Goal: Transaction & Acquisition: Purchase product/service

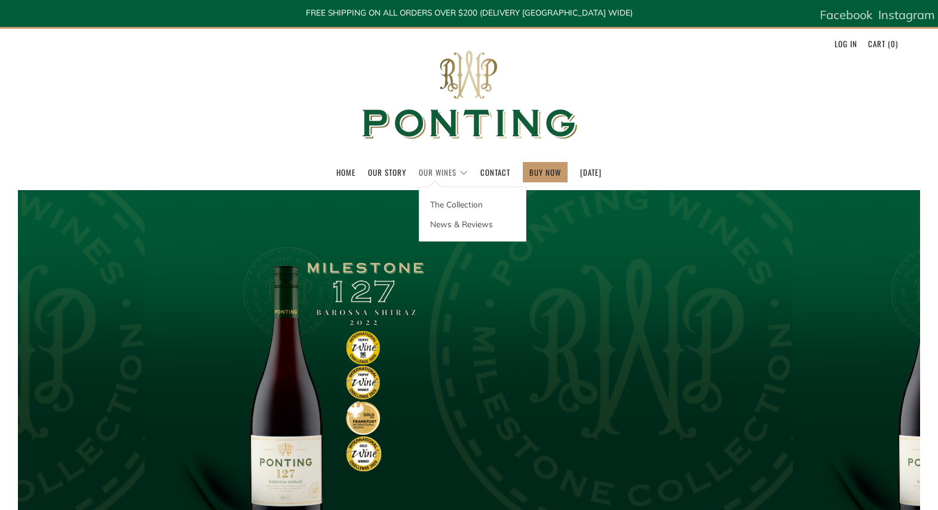
click at [434, 173] on link "Our Wines" at bounding box center [443, 172] width 49 height 19
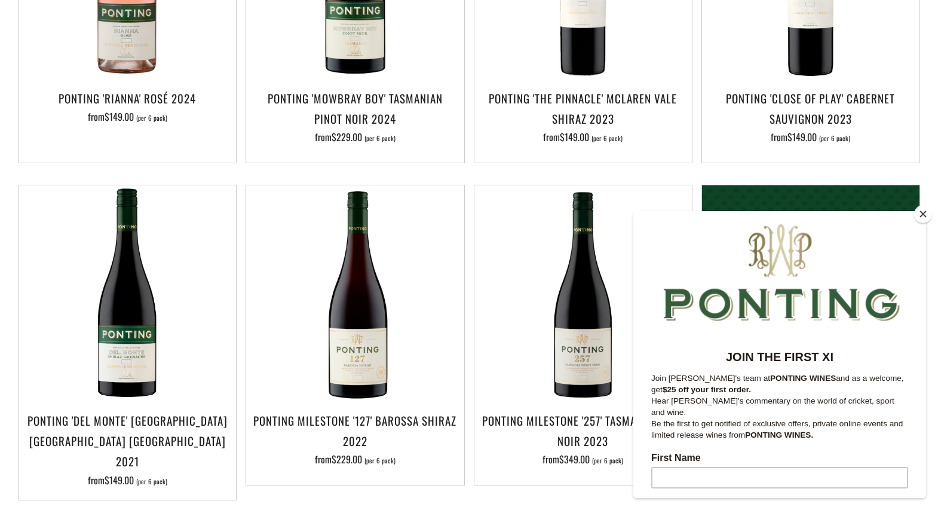
scroll to position [896, 0]
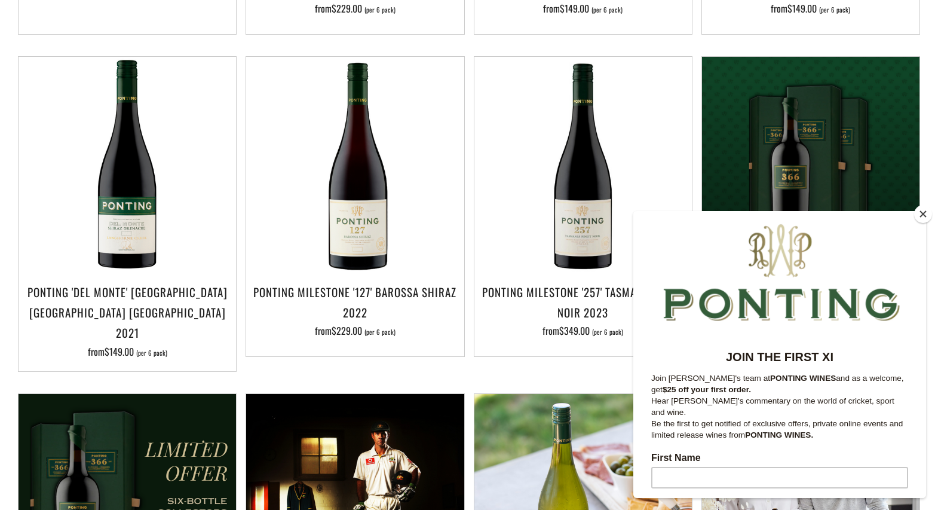
click at [930, 216] on button "Close" at bounding box center [923, 214] width 18 height 18
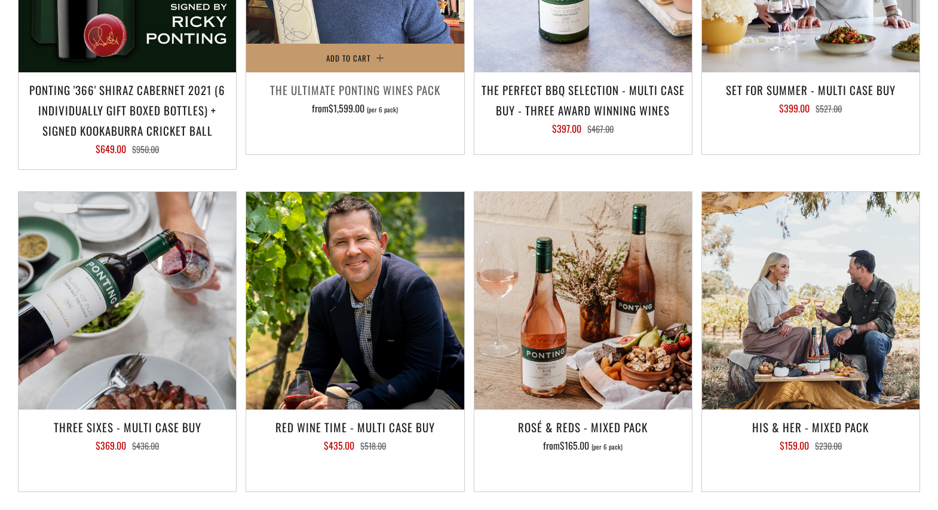
scroll to position [0, 0]
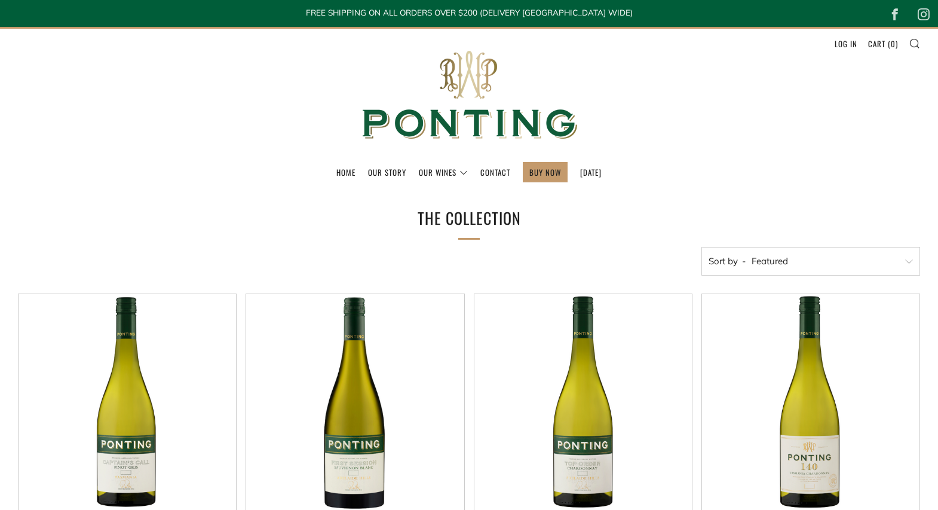
click at [785, 264] on select "Featured Best Selling Alphabetically, A-Z Alphabetically, Z-A Price, low to hig…" at bounding box center [811, 261] width 219 height 29
select select "price-descending"
click at [702, 247] on select "Featured Best Selling Alphabetically, A-Z Alphabetically, Z-A Price, low to hig…" at bounding box center [811, 261] width 219 height 29
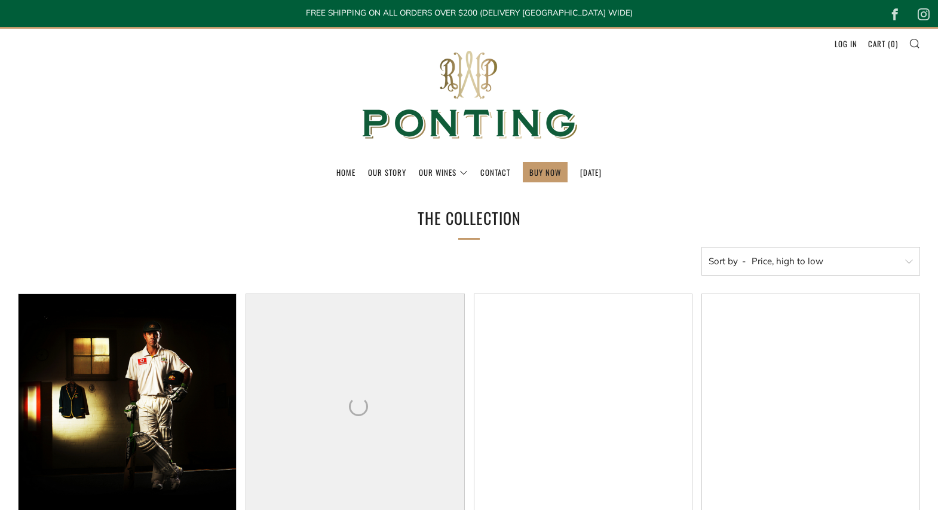
select select "price-descending"
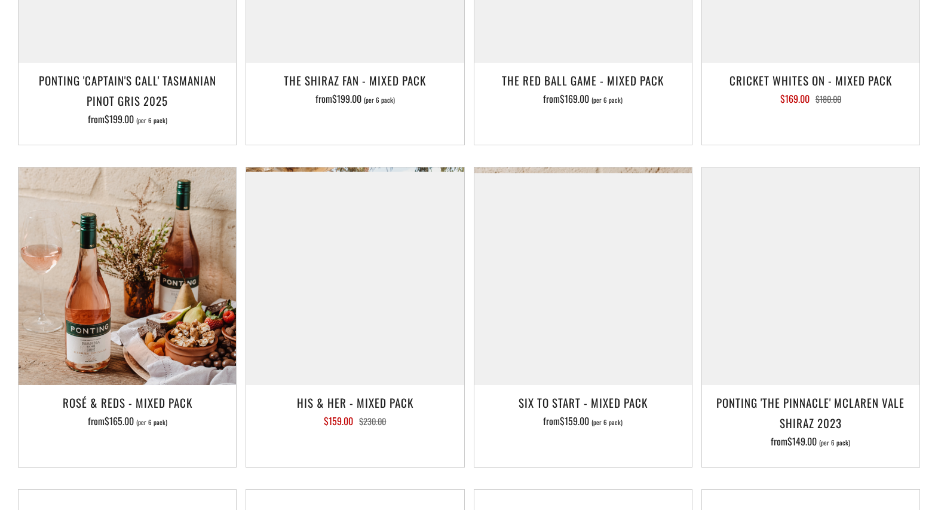
scroll to position [1434, 0]
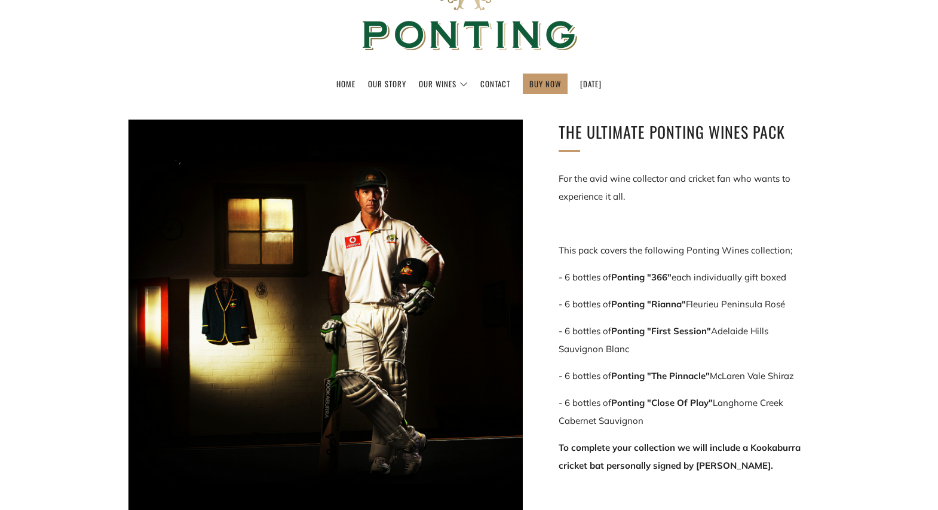
scroll to position [120, 0]
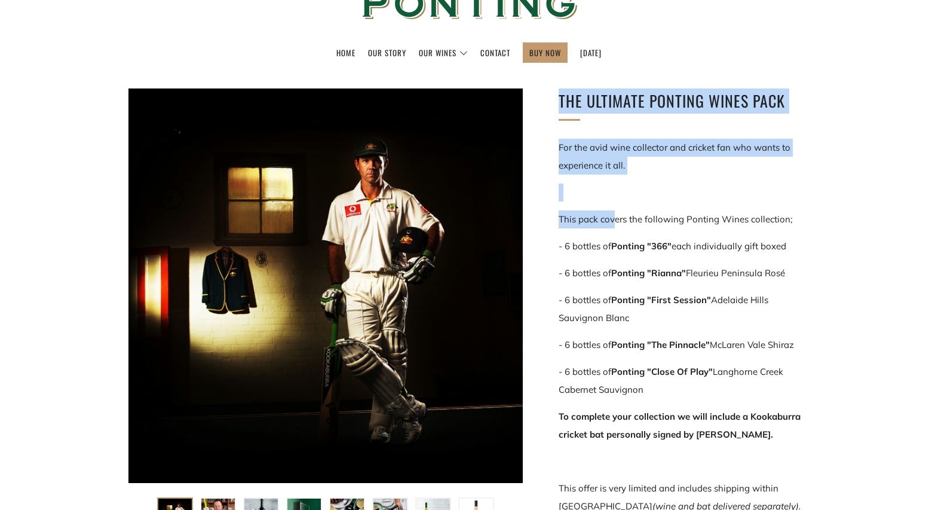
drag, startPoint x: 723, startPoint y: 210, endPoint x: 809, endPoint y: 222, distance: 86.8
click at [815, 222] on div "The Ultimate Ponting Wines Pack For the avid wine collector and cricket fan who…" at bounding box center [469, 376] width 717 height 576
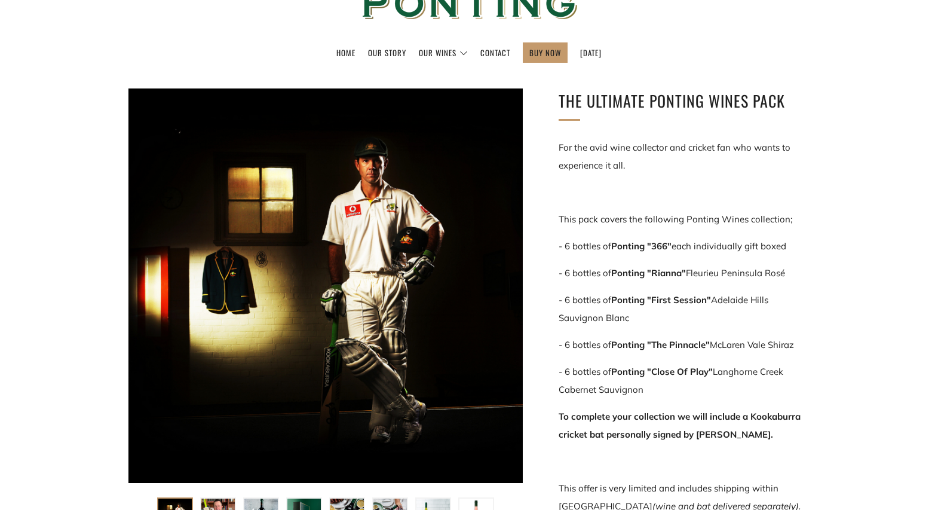
click at [807, 221] on p "This pack covers the following Ponting Wines collection;" at bounding box center [684, 219] width 251 height 18
drag, startPoint x: 799, startPoint y: 223, endPoint x: 798, endPoint y: 245, distance: 22.1
click at [798, 245] on div "For the avid wine collector and cricket fan who wants to experience it all. Thi…" at bounding box center [684, 327] width 251 height 377
click at [798, 245] on p "- 6 bottles of Ponting "366" each individually gift boxed" at bounding box center [684, 246] width 251 height 18
drag, startPoint x: 798, startPoint y: 245, endPoint x: 595, endPoint y: 250, distance: 202.7
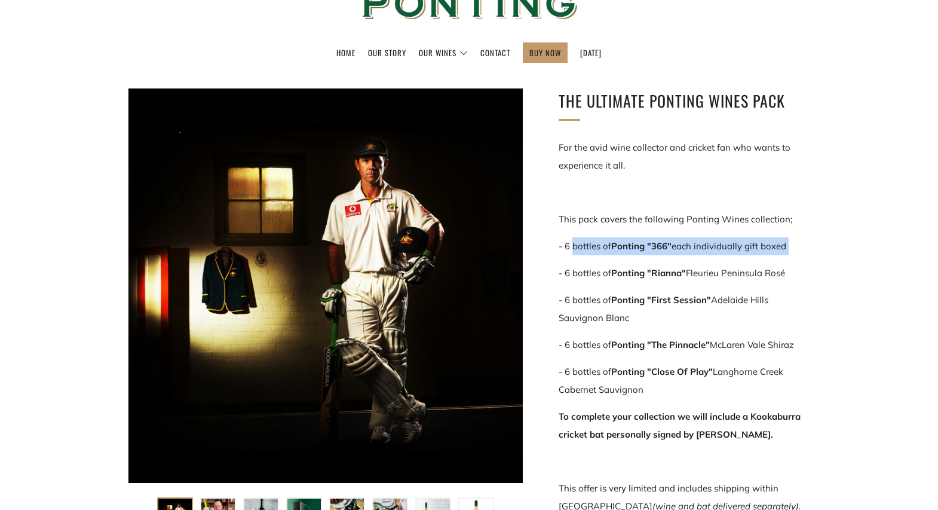
click at [595, 250] on p "- 6 bottles of Ponting "366" each individually gift boxed" at bounding box center [684, 246] width 251 height 18
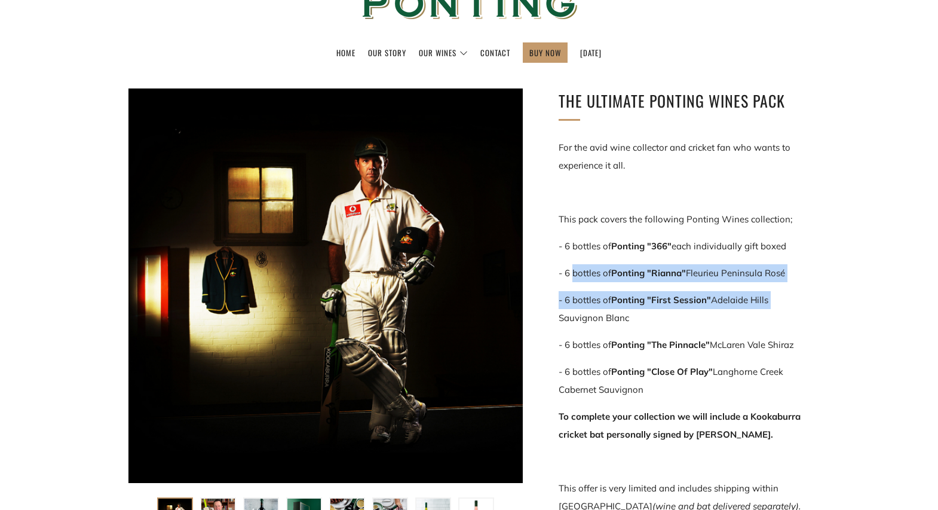
drag, startPoint x: 574, startPoint y: 276, endPoint x: 781, endPoint y: 277, distance: 206.8
click at [780, 280] on p "- 6 bottles of Ponting "Rianna" Fleurieu Peninsula Rosé" at bounding box center [684, 273] width 251 height 18
click at [781, 277] on p "- 6 bottles of Ponting "Rianna" Fleurieu Peninsula Rosé" at bounding box center [684, 273] width 251 height 18
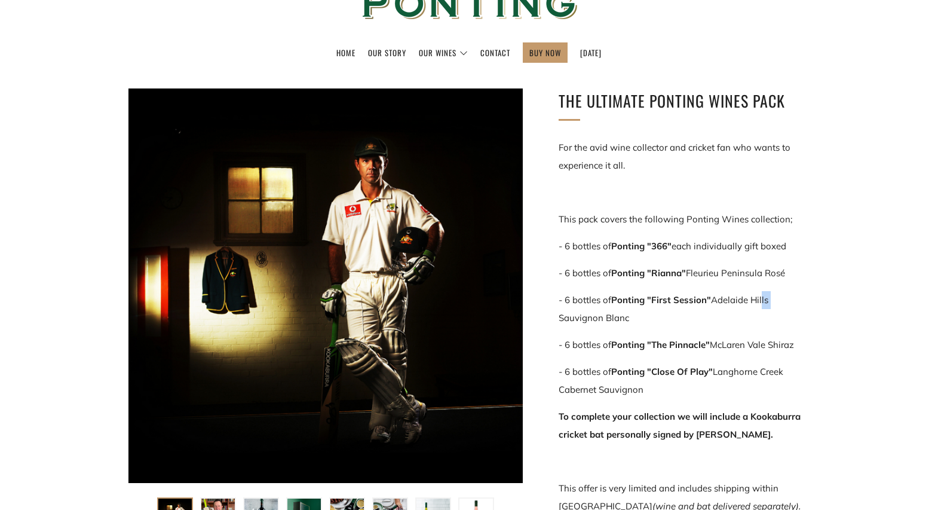
drag, startPoint x: 769, startPoint y: 290, endPoint x: 761, endPoint y: 307, distance: 18.5
click at [761, 307] on p "- 6 bottles of Ponting "First Session" Adelaide Hills Sauvignon Blanc" at bounding box center [684, 309] width 251 height 36
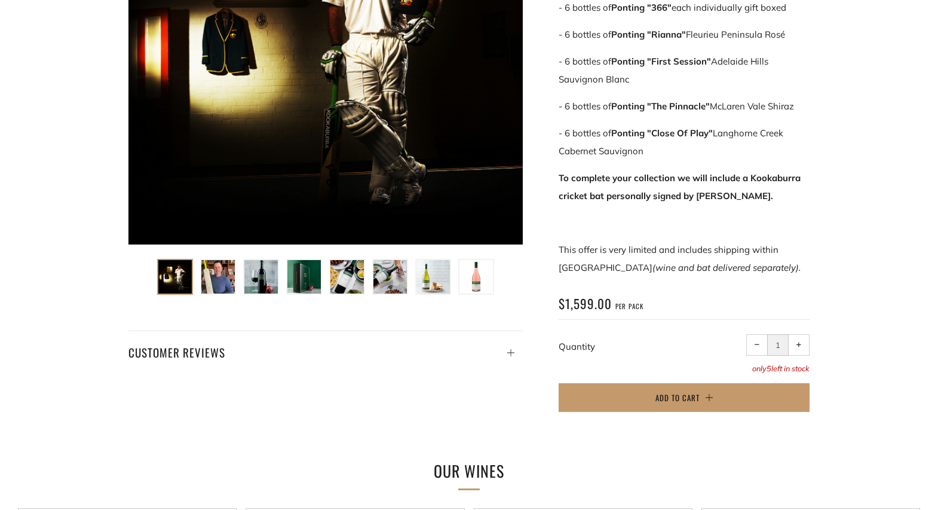
scroll to position [359, 0]
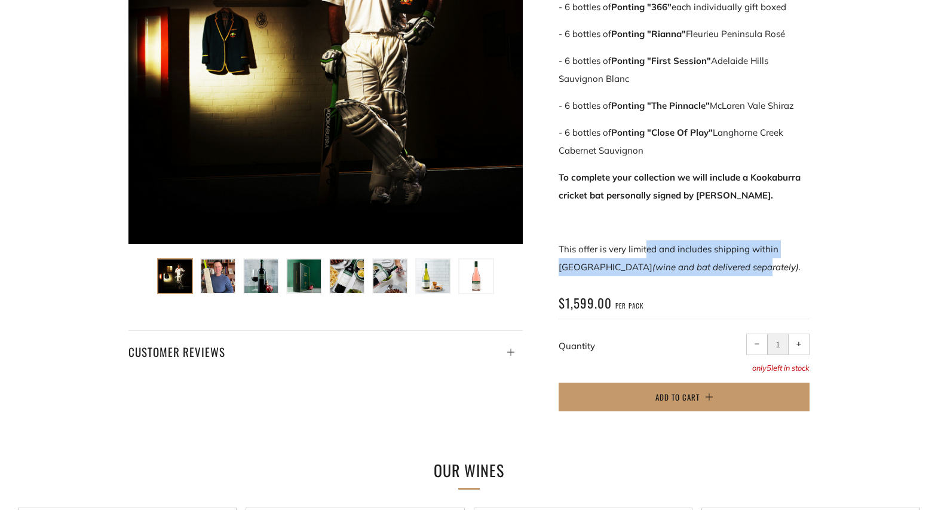
drag, startPoint x: 645, startPoint y: 250, endPoint x: 718, endPoint y: 265, distance: 75.0
click at [718, 265] on p "This offer is very limited and includes shipping within [GEOGRAPHIC_DATA] (wine…" at bounding box center [684, 258] width 251 height 36
click at [718, 265] on em "(wine and bat delivered separately)." at bounding box center [727, 266] width 148 height 11
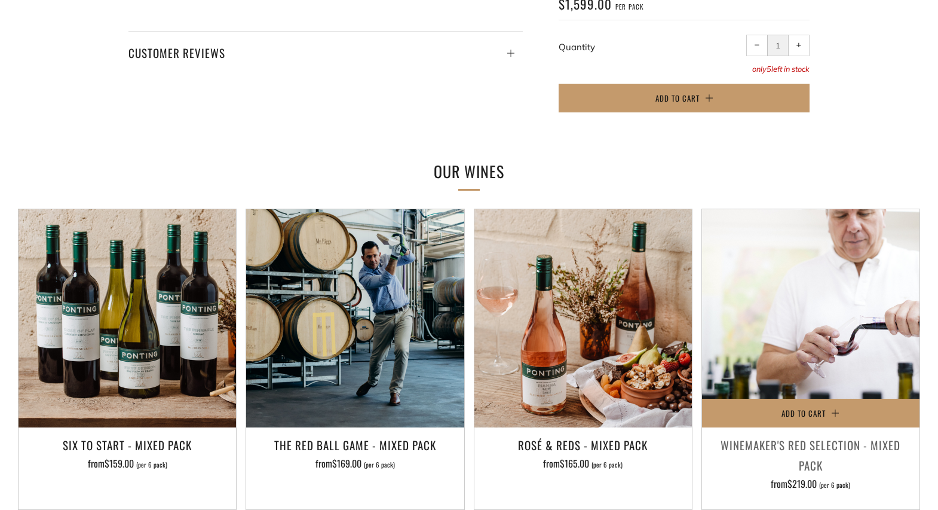
scroll to position [179, 0]
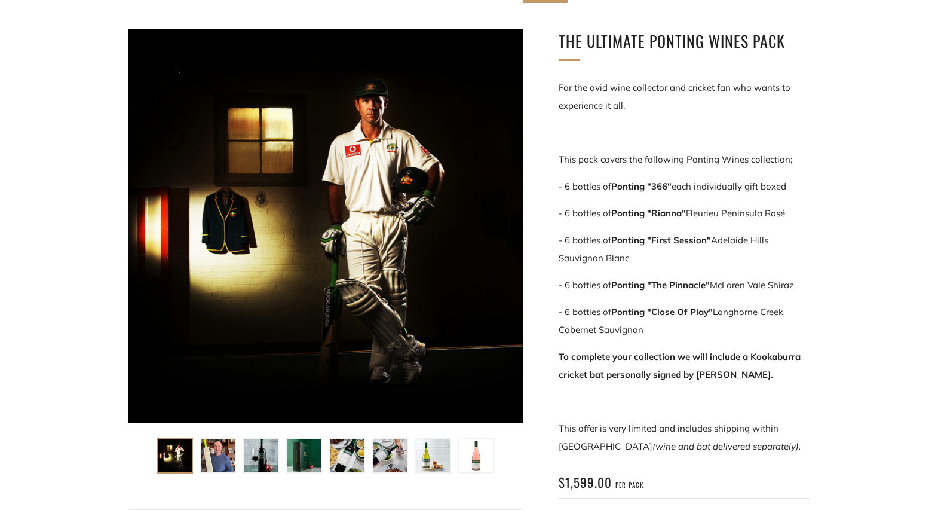
drag, startPoint x: 591, startPoint y: 313, endPoint x: 792, endPoint y: 332, distance: 201.7
click at [792, 332] on p "- 6 bottles of Ponting "Close Of Play" Langhorne Creek Cabernet Sauvignon" at bounding box center [684, 321] width 251 height 36
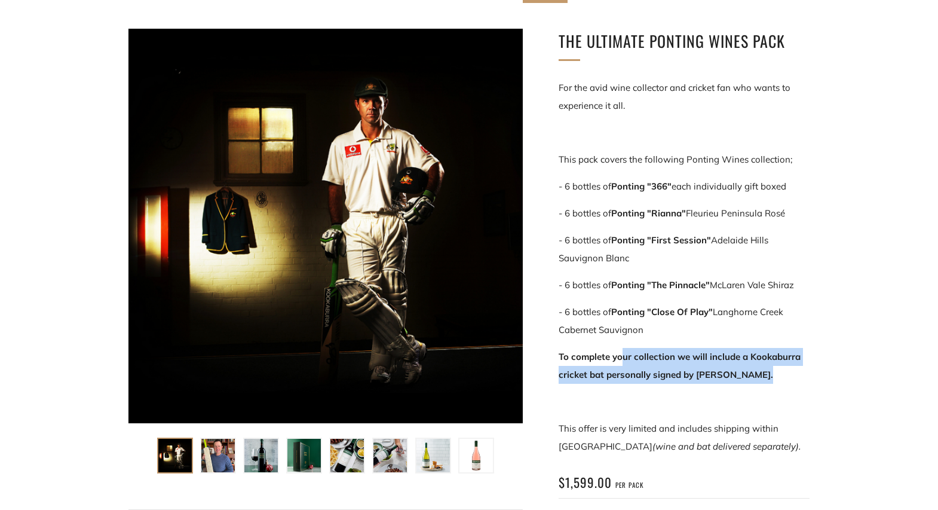
drag, startPoint x: 625, startPoint y: 352, endPoint x: 780, endPoint y: 373, distance: 156.8
click at [780, 373] on p "To complete your collection we will include a Kookaburra cricket bat personally…" at bounding box center [684, 366] width 251 height 36
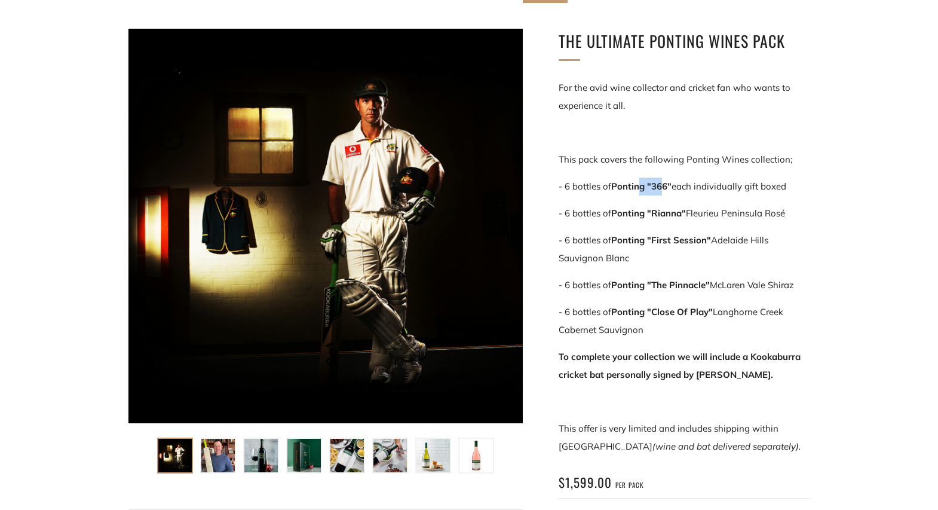
drag, startPoint x: 637, startPoint y: 183, endPoint x: 660, endPoint y: 183, distance: 23.3
click at [660, 183] on strong "Ponting "366"" at bounding box center [641, 185] width 60 height 11
click at [622, 187] on strong "Ponting "366"" at bounding box center [641, 185] width 60 height 11
drag, startPoint x: 622, startPoint y: 187, endPoint x: 672, endPoint y: 183, distance: 49.8
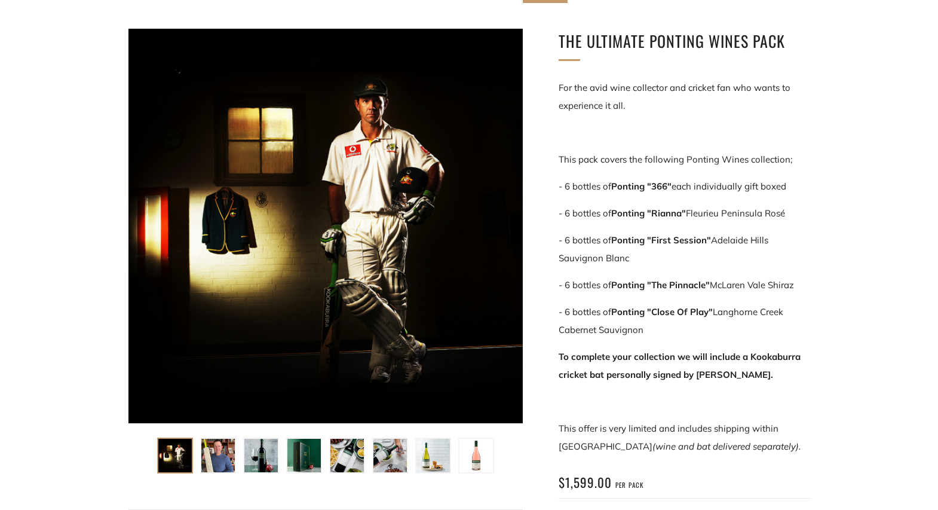
click at [672, 183] on strong "Ponting "366"" at bounding box center [641, 185] width 60 height 11
click at [859, 188] on div "The Ultimate Ponting Wines Pack" at bounding box center [469, 308] width 938 height 594
drag, startPoint x: 616, startPoint y: 166, endPoint x: 730, endPoint y: 326, distance: 196.2
click at [730, 326] on div "For the avid wine collector and cricket fan who wants to experience it all. Thi…" at bounding box center [684, 267] width 251 height 377
click at [730, 326] on p "- 6 bottles of Ponting "Close Of Play" Langhorne Creek Cabernet Sauvignon" at bounding box center [684, 321] width 251 height 36
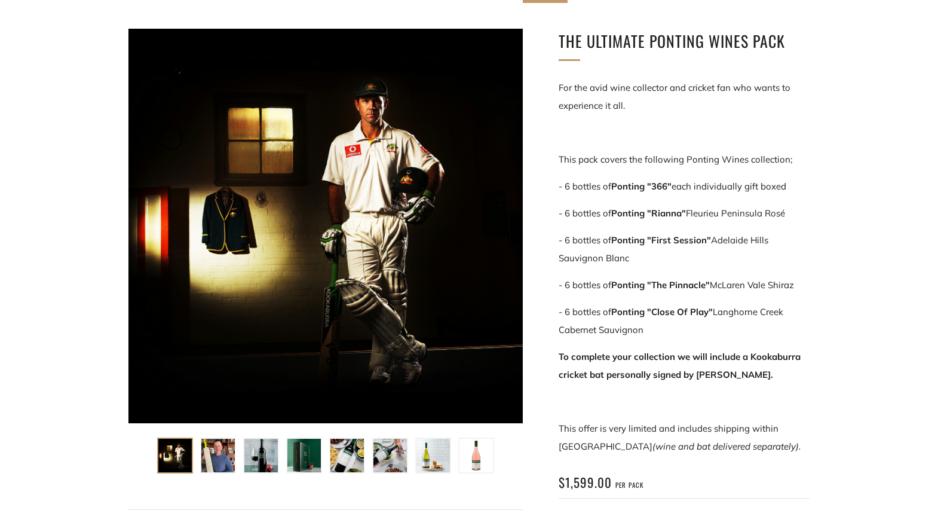
drag, startPoint x: 605, startPoint y: 183, endPoint x: 613, endPoint y: 309, distance: 126.3
click at [613, 309] on div "For the avid wine collector and cricket fan who wants to experience it all. Thi…" at bounding box center [684, 267] width 251 height 377
click at [613, 308] on p "- 6 bottles of Ponting "Close Of Play" Langhorne Creek Cabernet Sauvignon" at bounding box center [684, 321] width 251 height 36
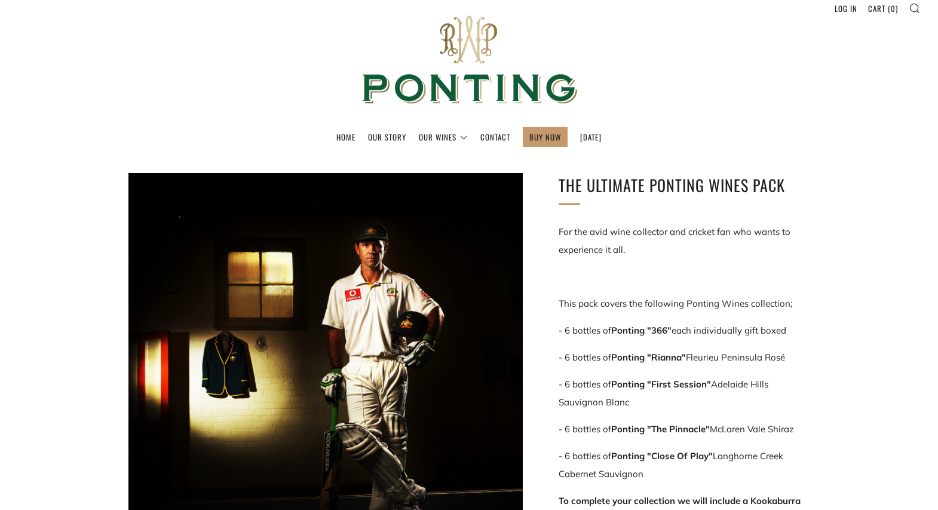
scroll to position [0, 0]
